Goal: Navigation & Orientation: Find specific page/section

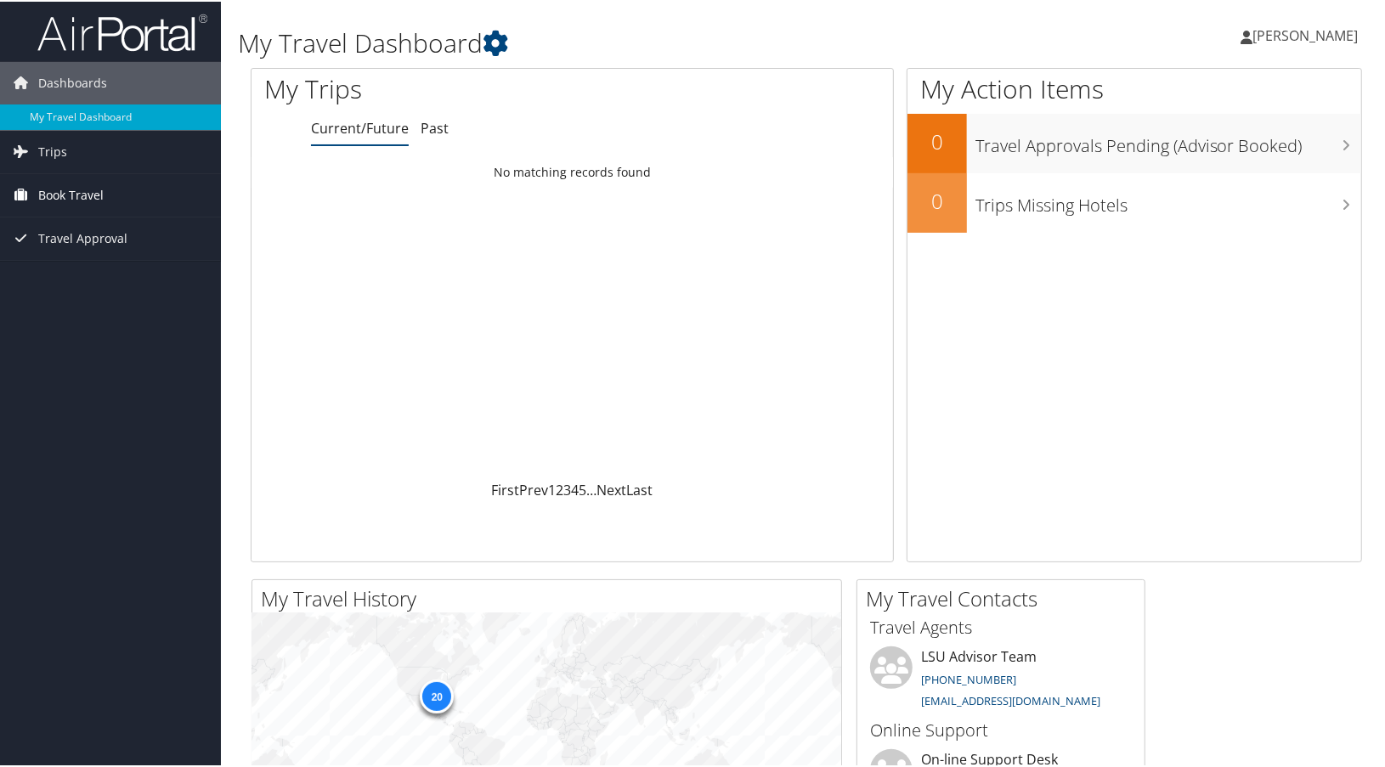
click at [103, 183] on link "Book Travel" at bounding box center [110, 193] width 221 height 42
click at [65, 184] on span "Book Travel" at bounding box center [70, 193] width 65 height 42
click at [89, 246] on span "Travel Approval" at bounding box center [82, 237] width 89 height 42
click at [71, 194] on span "Book Travel" at bounding box center [70, 193] width 65 height 42
click at [60, 156] on span "Trips" at bounding box center [52, 150] width 29 height 42
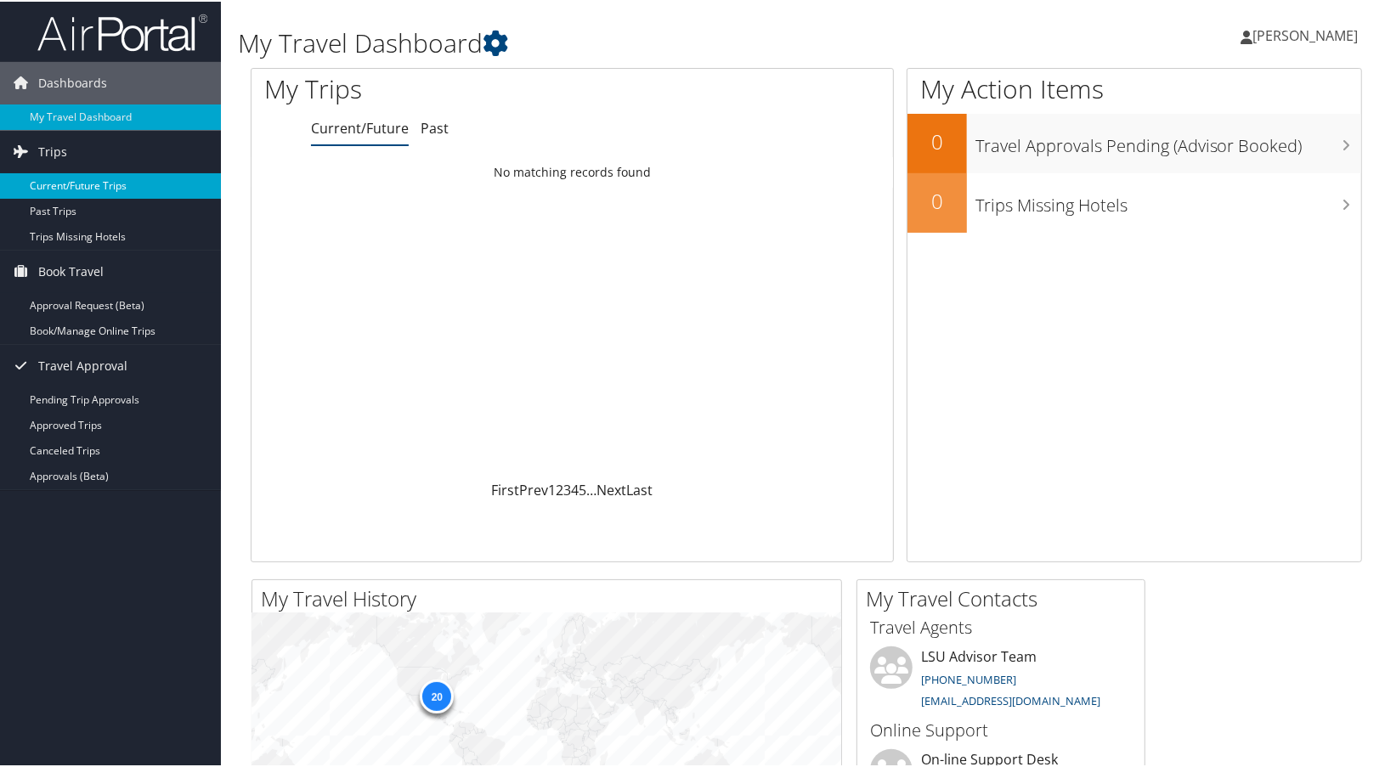
click at [161, 190] on link "Current/Future Trips" at bounding box center [110, 184] width 221 height 25
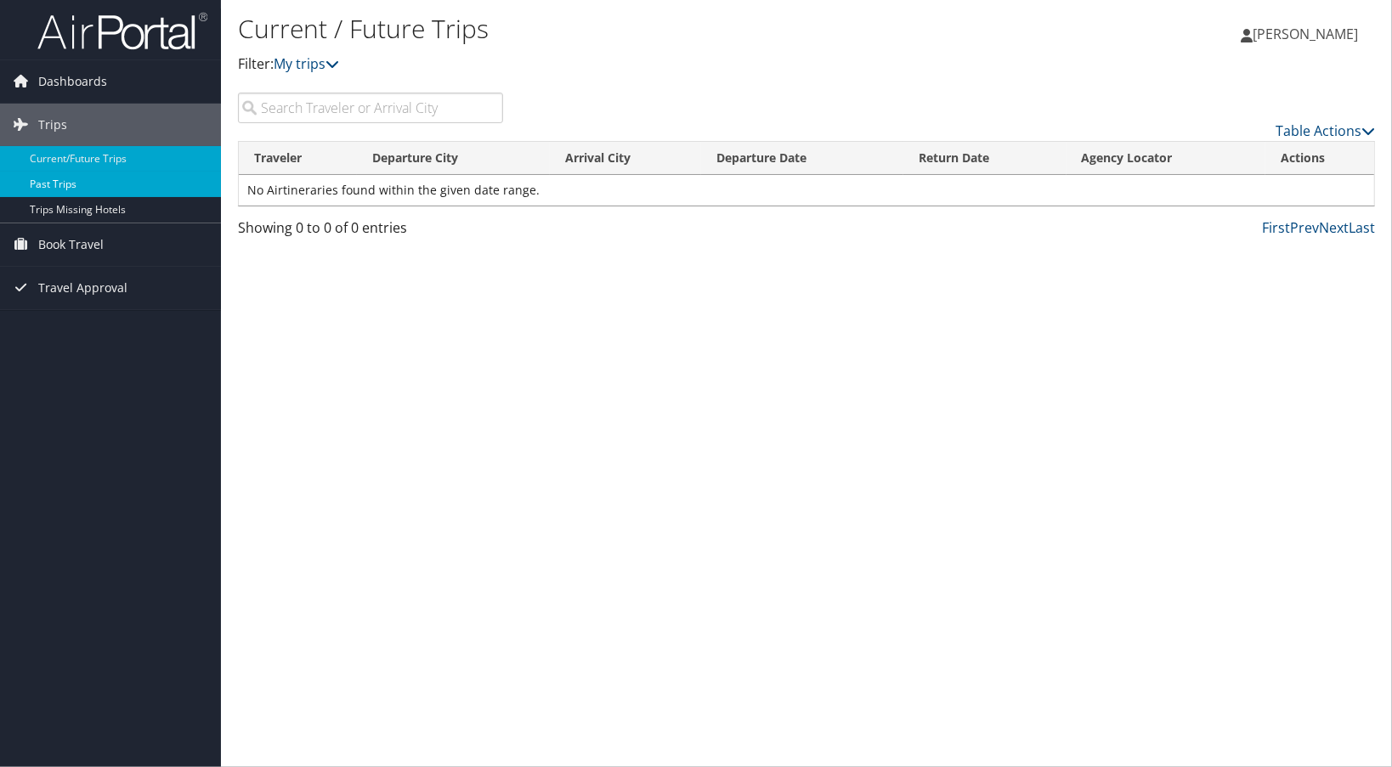
click at [104, 195] on link "Past Trips" at bounding box center [110, 184] width 221 height 25
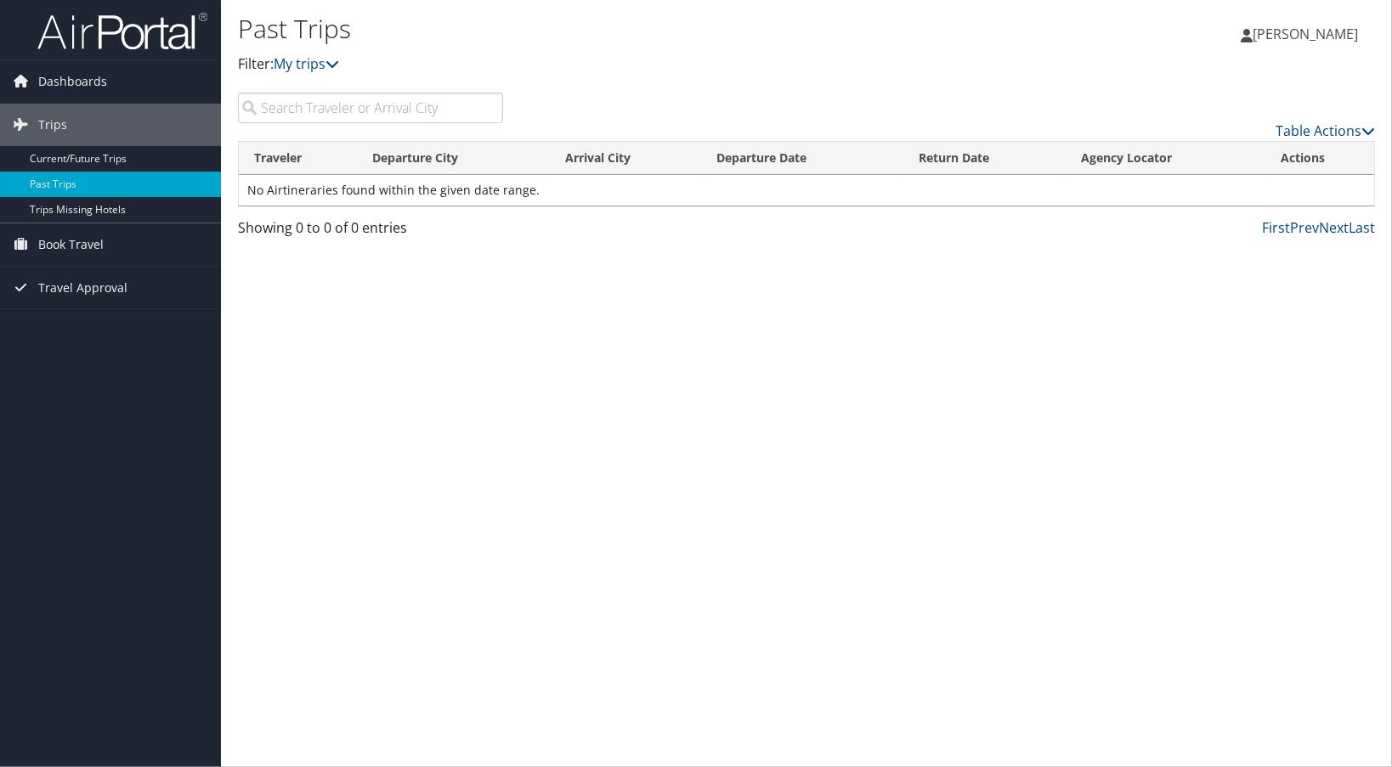
click at [263, 97] on input "search" at bounding box center [370, 108] width 265 height 31
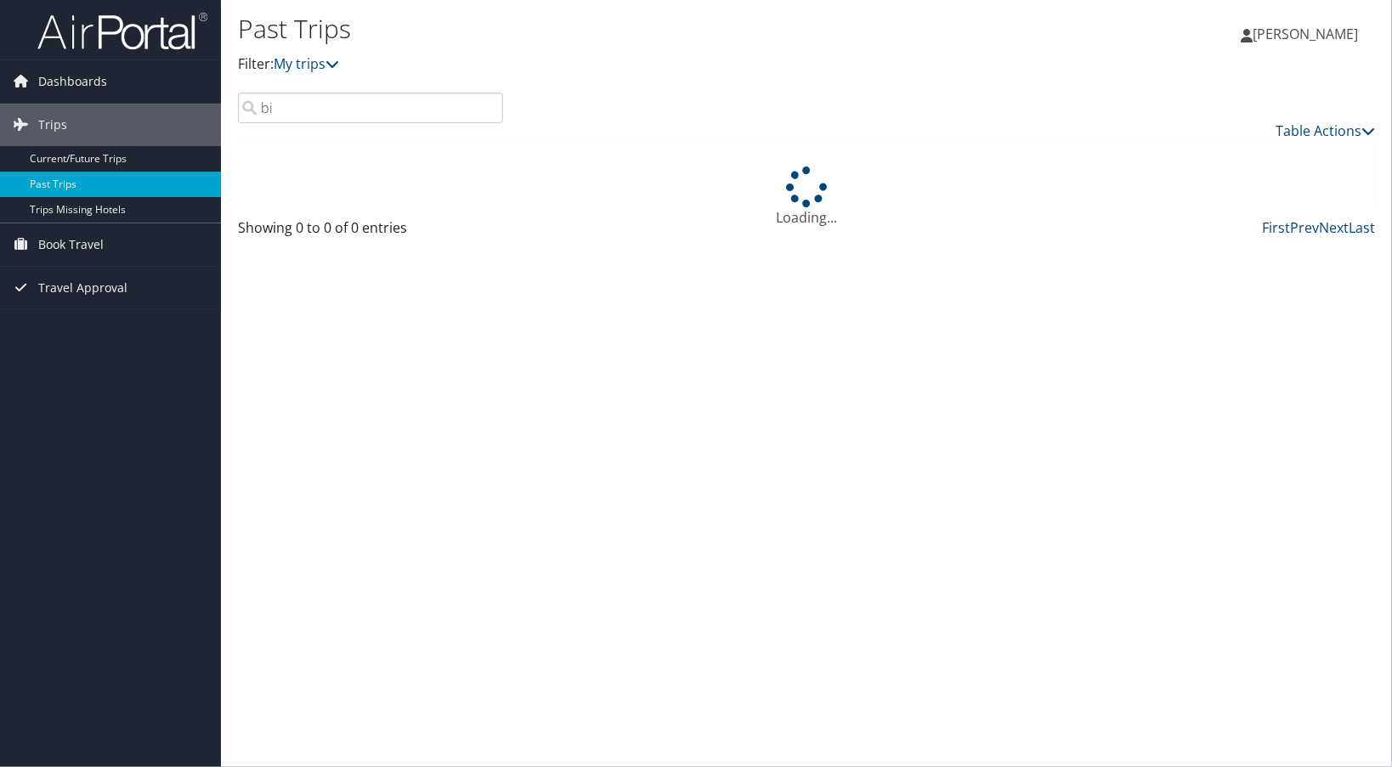
type input "b"
click at [151, 153] on link "Current/Future Trips" at bounding box center [110, 158] width 221 height 25
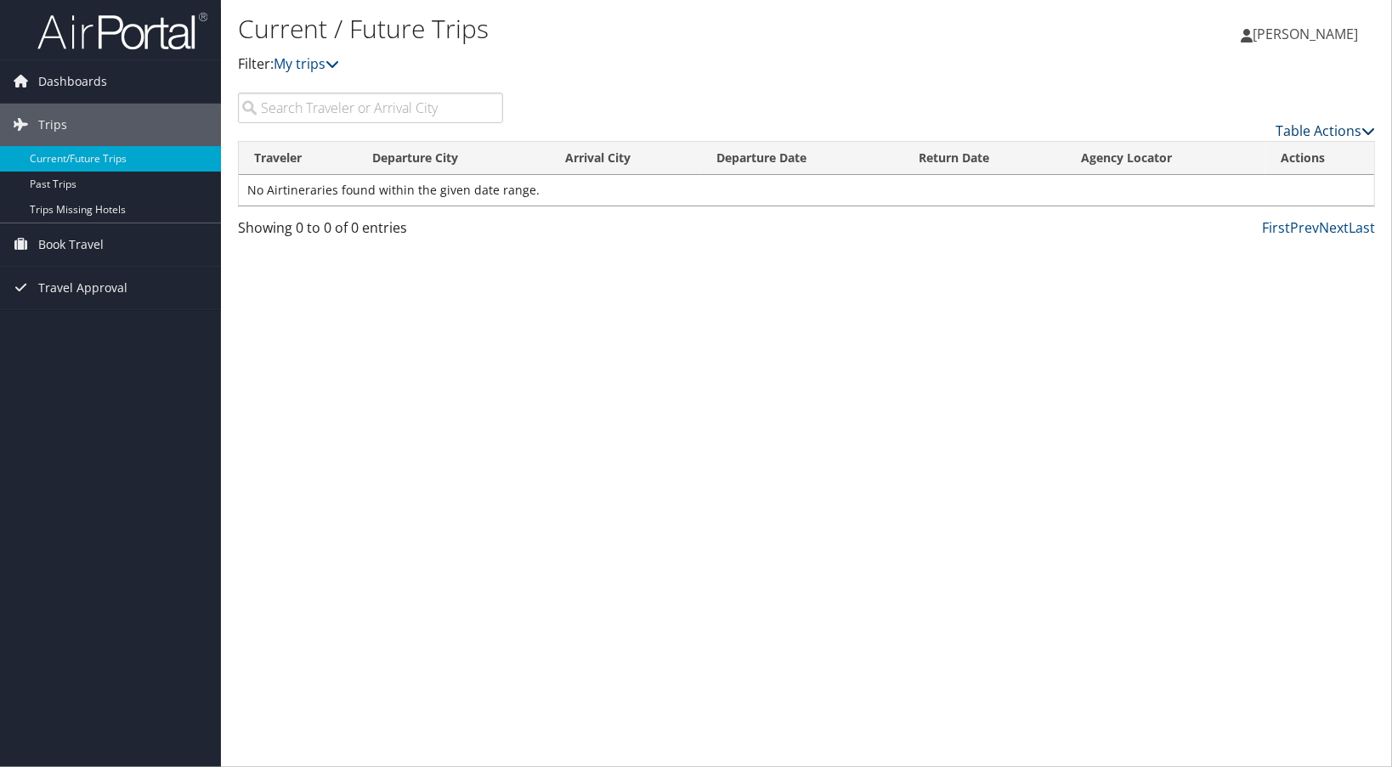
click at [1360, 129] on link "Table Actions" at bounding box center [1324, 130] width 99 height 19
click at [1360, 129] on div at bounding box center [696, 383] width 1392 height 767
click at [112, 243] on link "Book Travel" at bounding box center [110, 244] width 221 height 42
click at [116, 304] on link "Book/Manage Online Trips" at bounding box center [110, 303] width 221 height 25
